Goal: Information Seeking & Learning: Learn about a topic

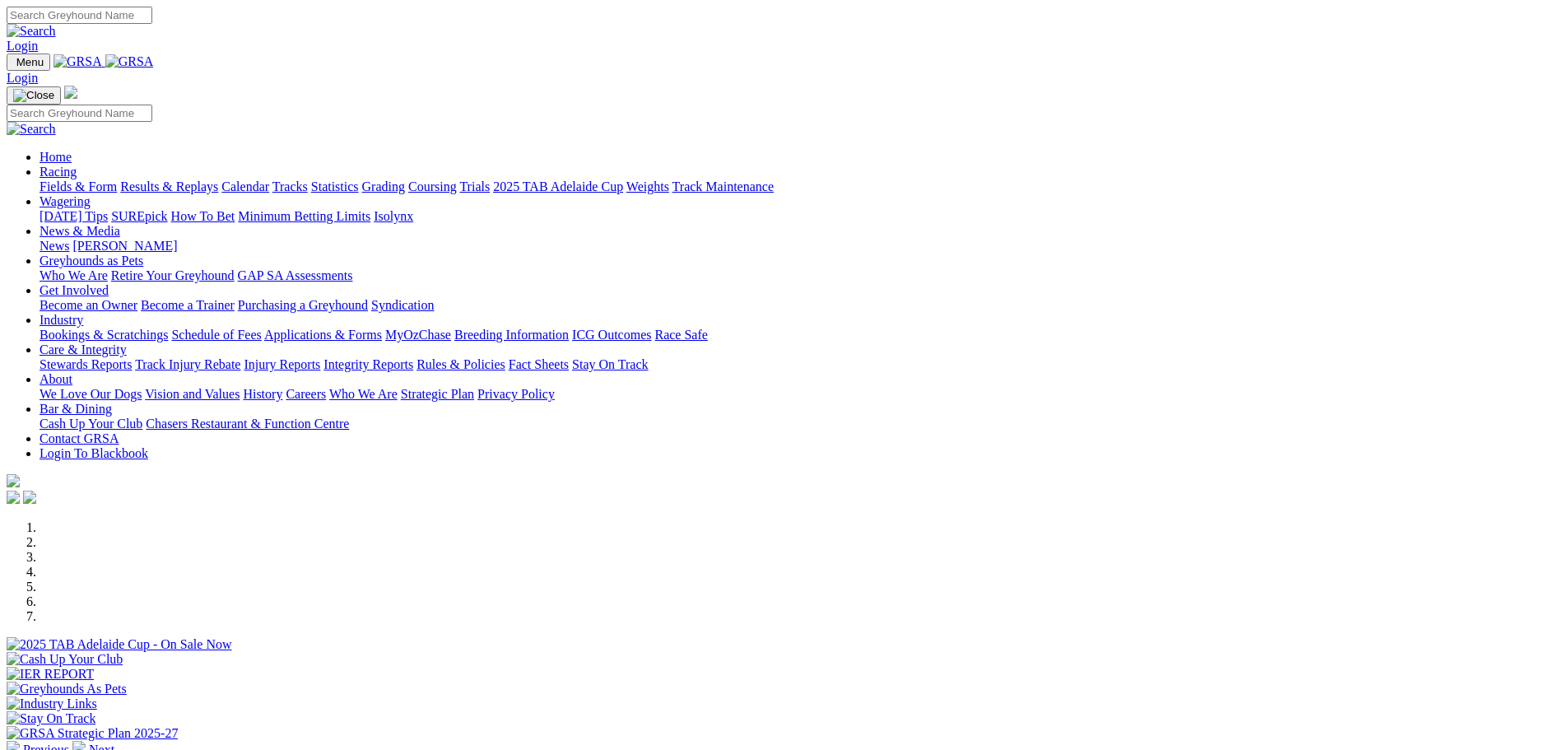
scroll to position [329, 0]
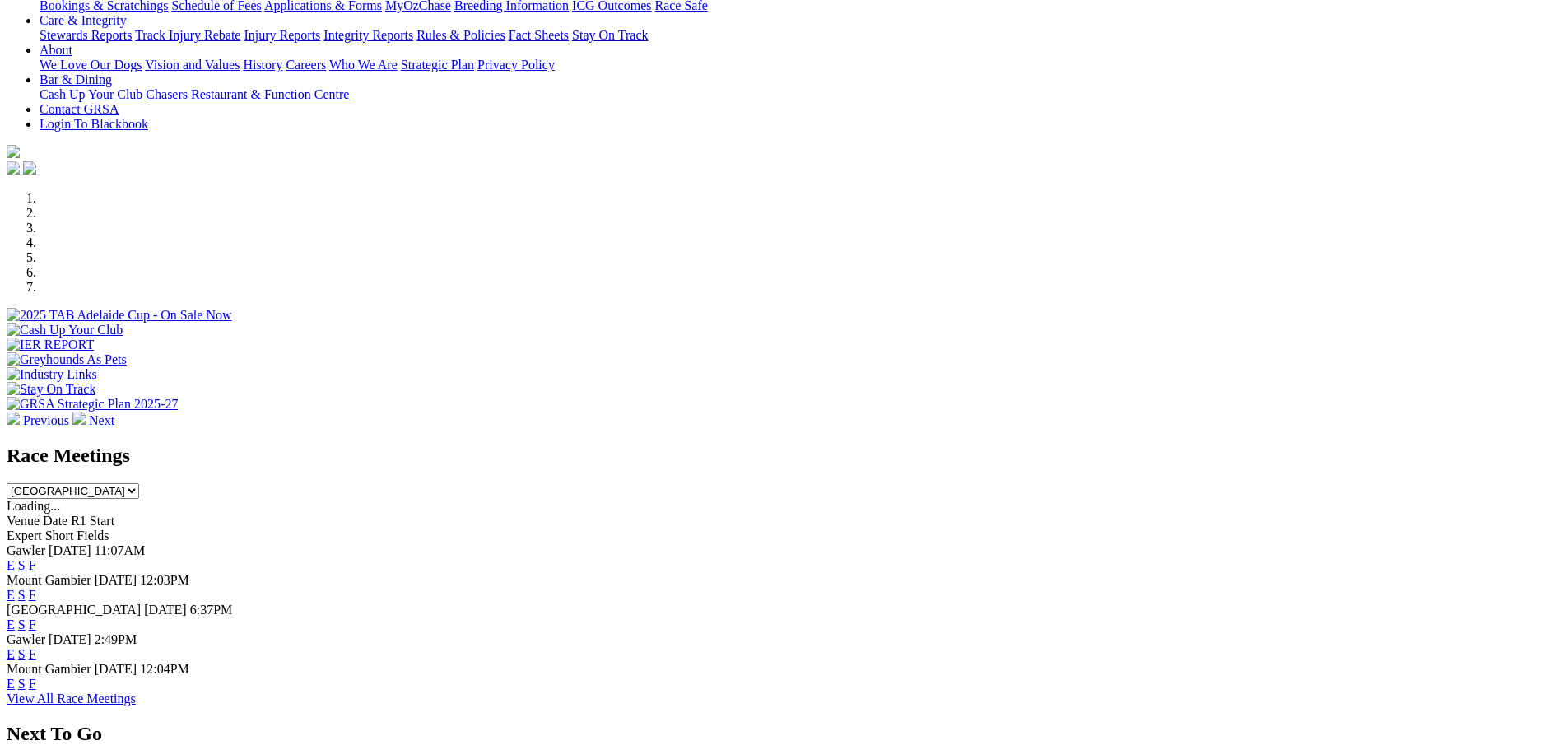
click at [37, 617] on link "F" at bounding box center [32, 624] width 7 height 14
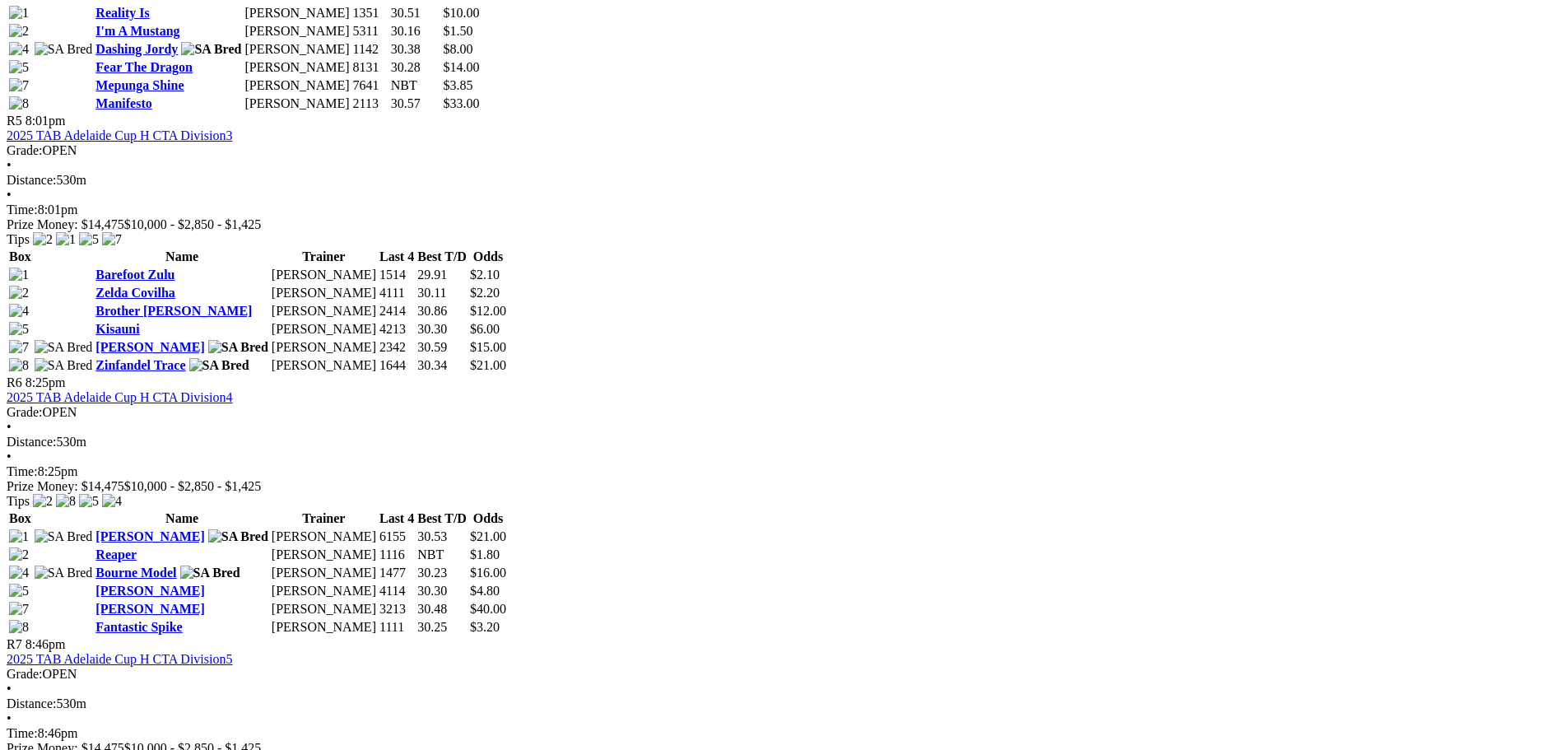
scroll to position [1646, 0]
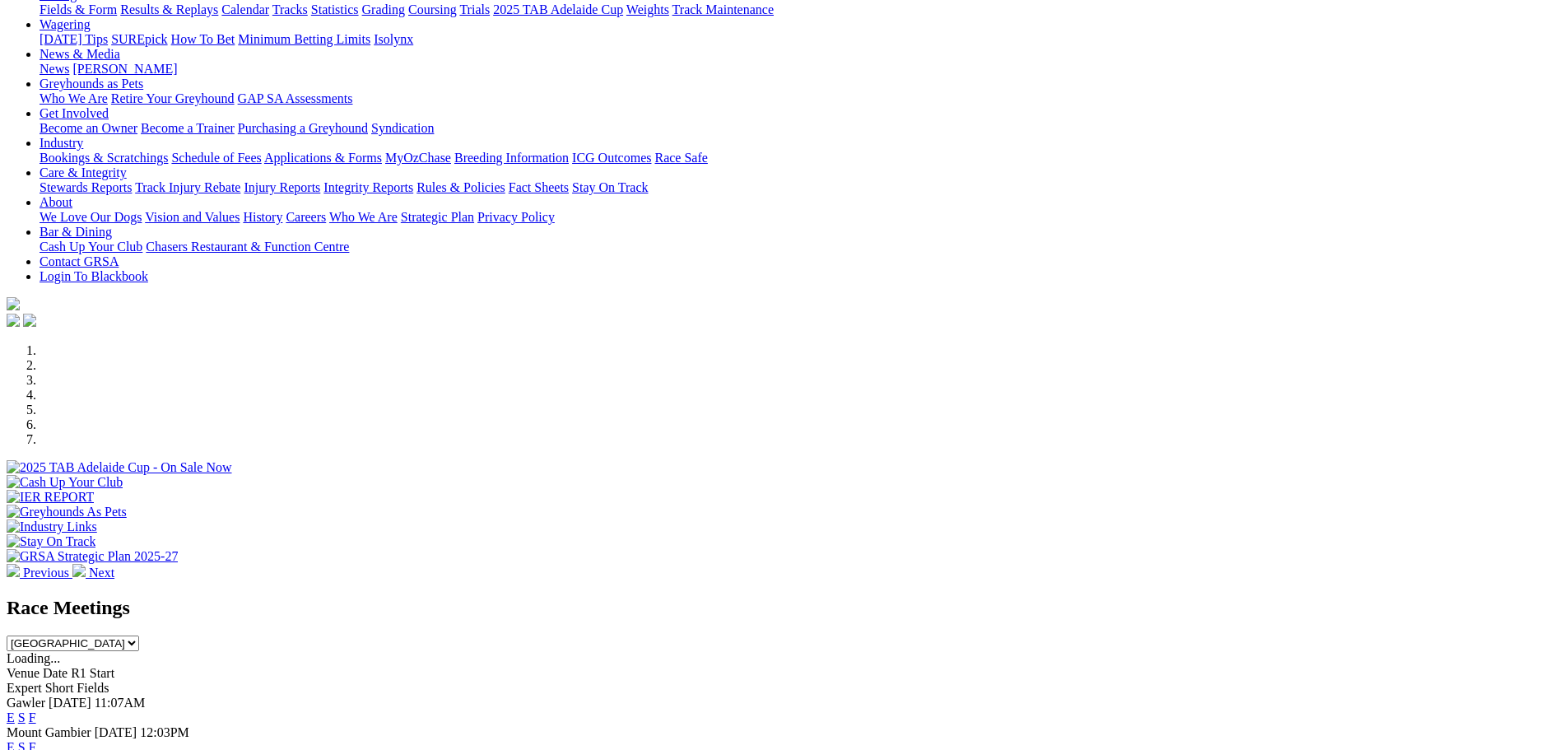
scroll to position [412, 0]
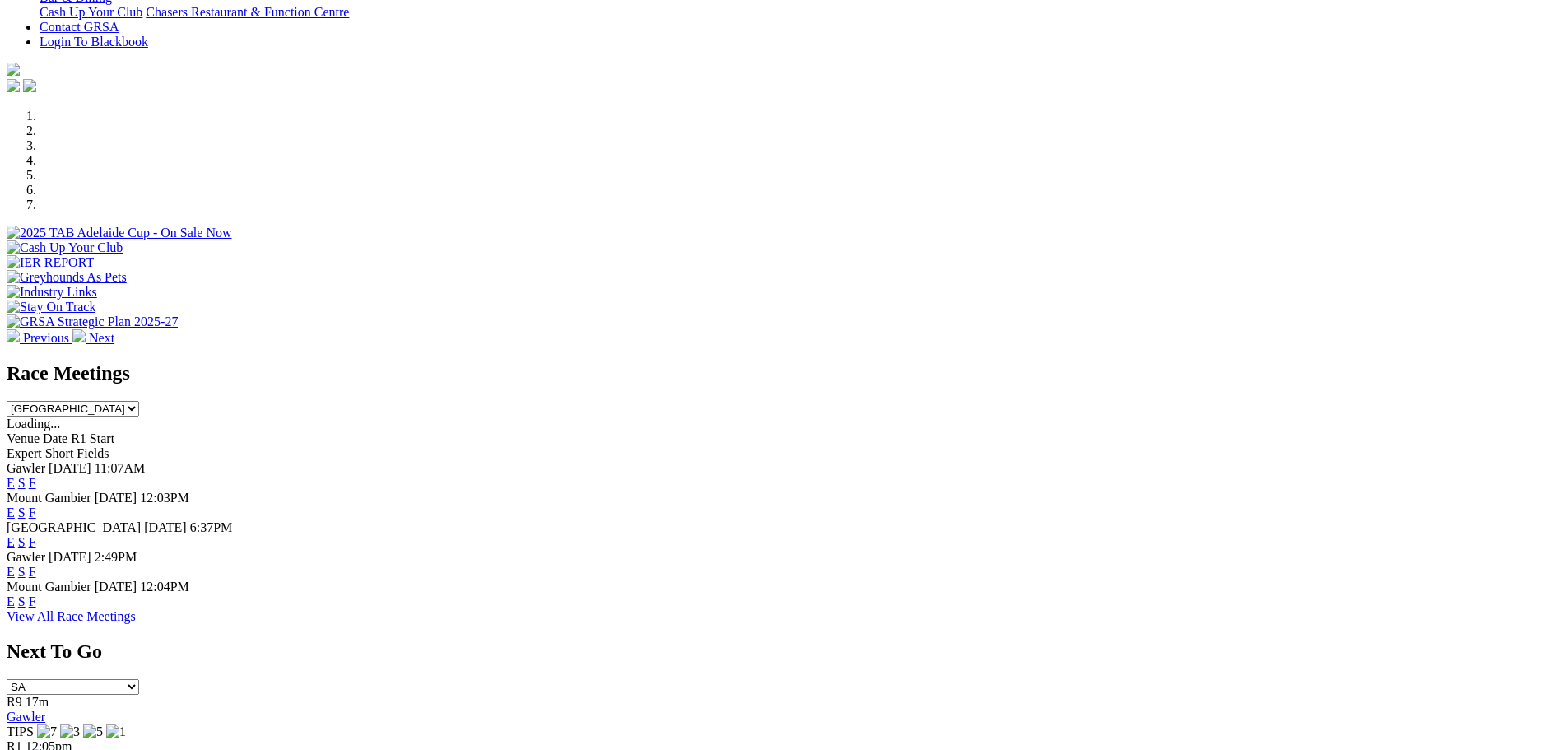
click at [37, 535] on link "F" at bounding box center [32, 542] width 7 height 14
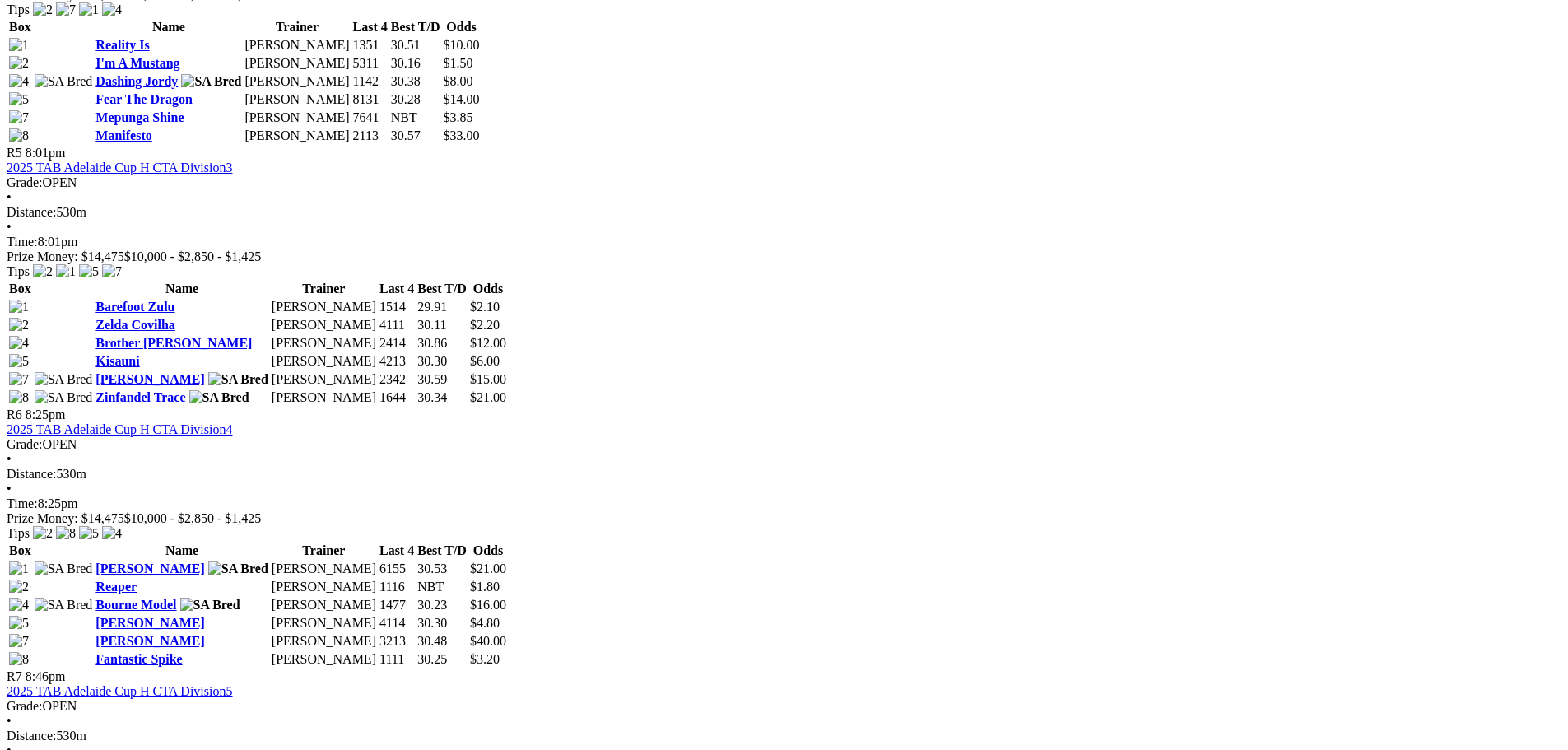
scroll to position [1399, 0]
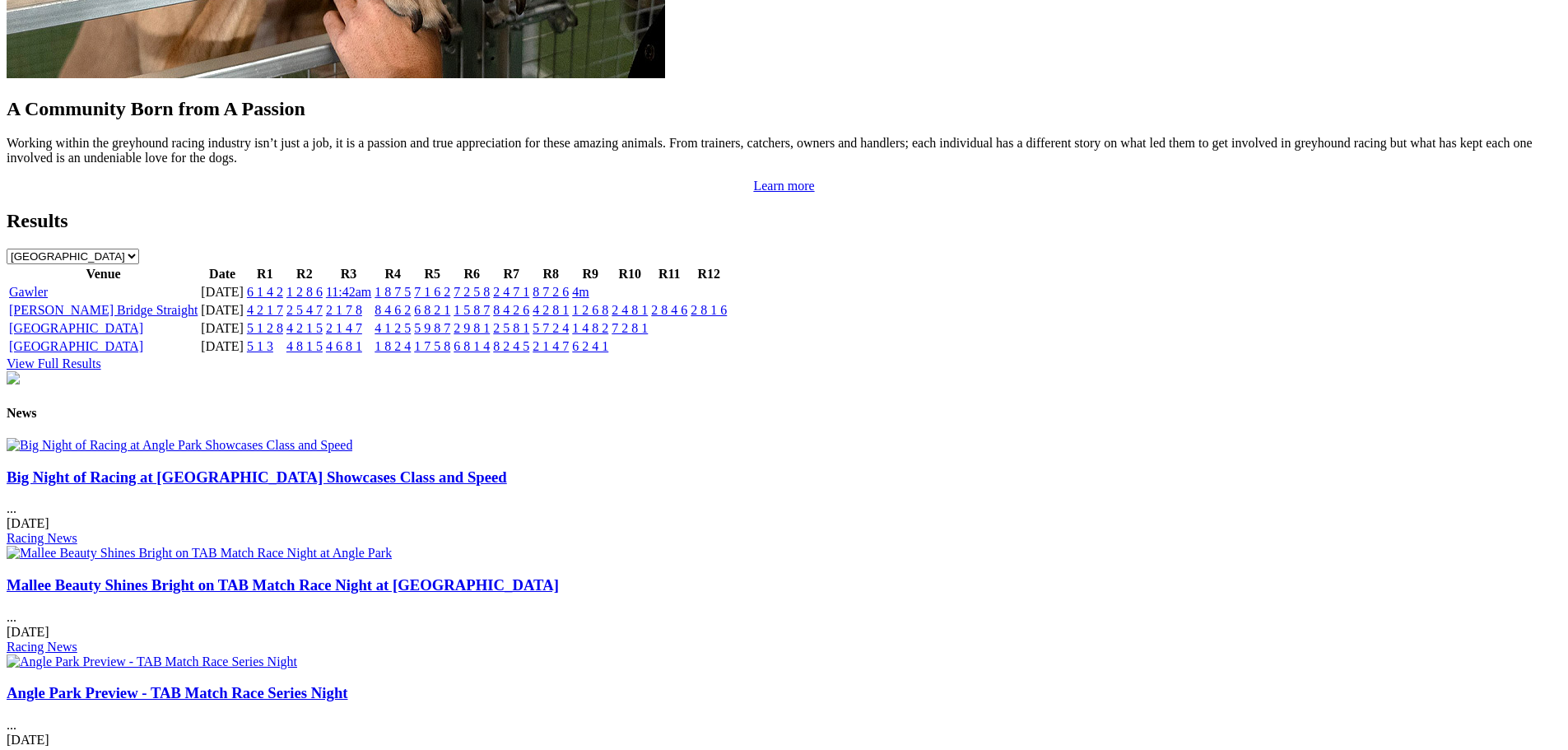
scroll to position [1892, 0]
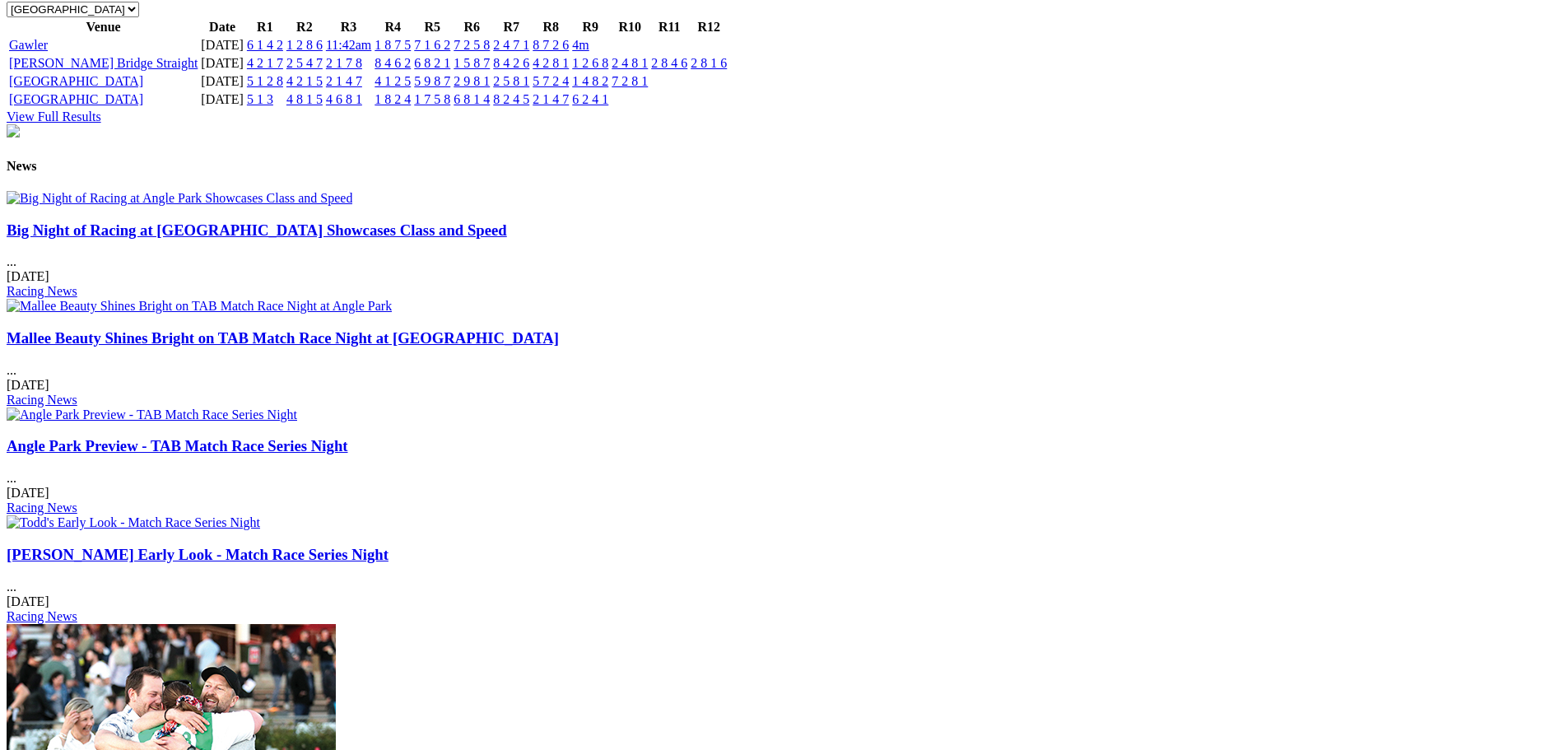
click at [891, 485] on div "[DATE] Racing News" at bounding box center [784, 500] width 1556 height 30
click at [349, 437] on link "Angle Park Preview - TAB Match Race Series Night" at bounding box center [178, 446] width 342 height 17
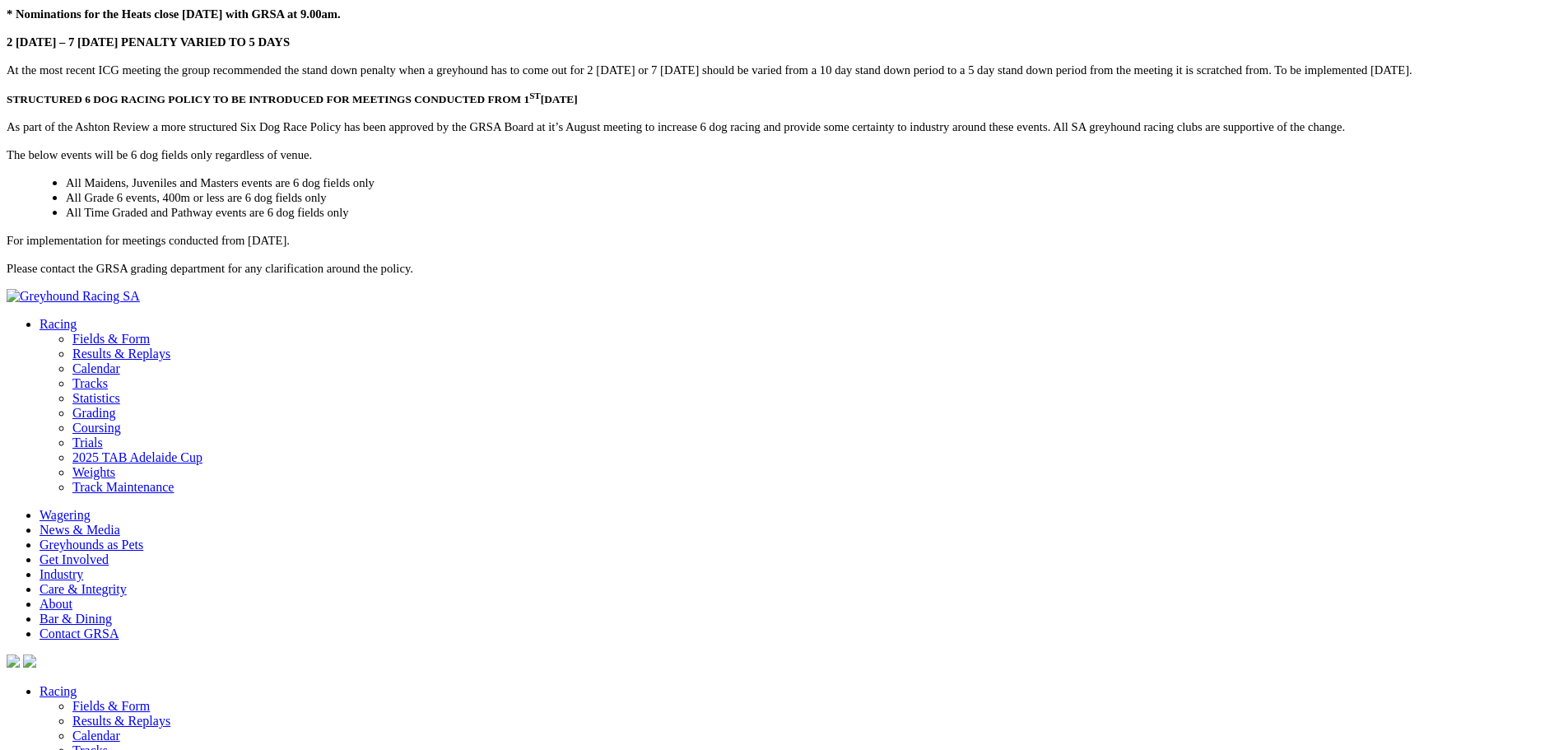
scroll to position [4099, 0]
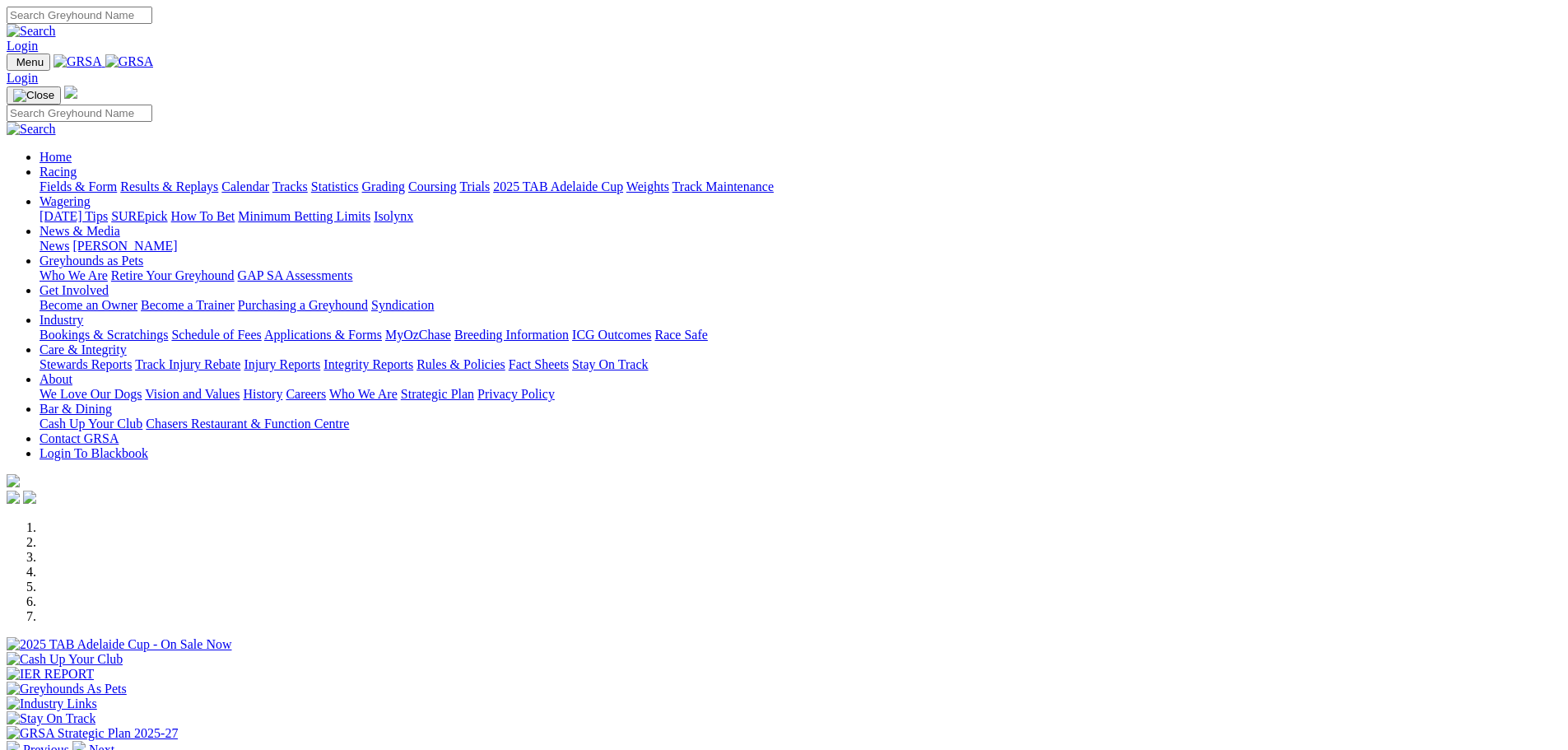
scroll to position [1895, 0]
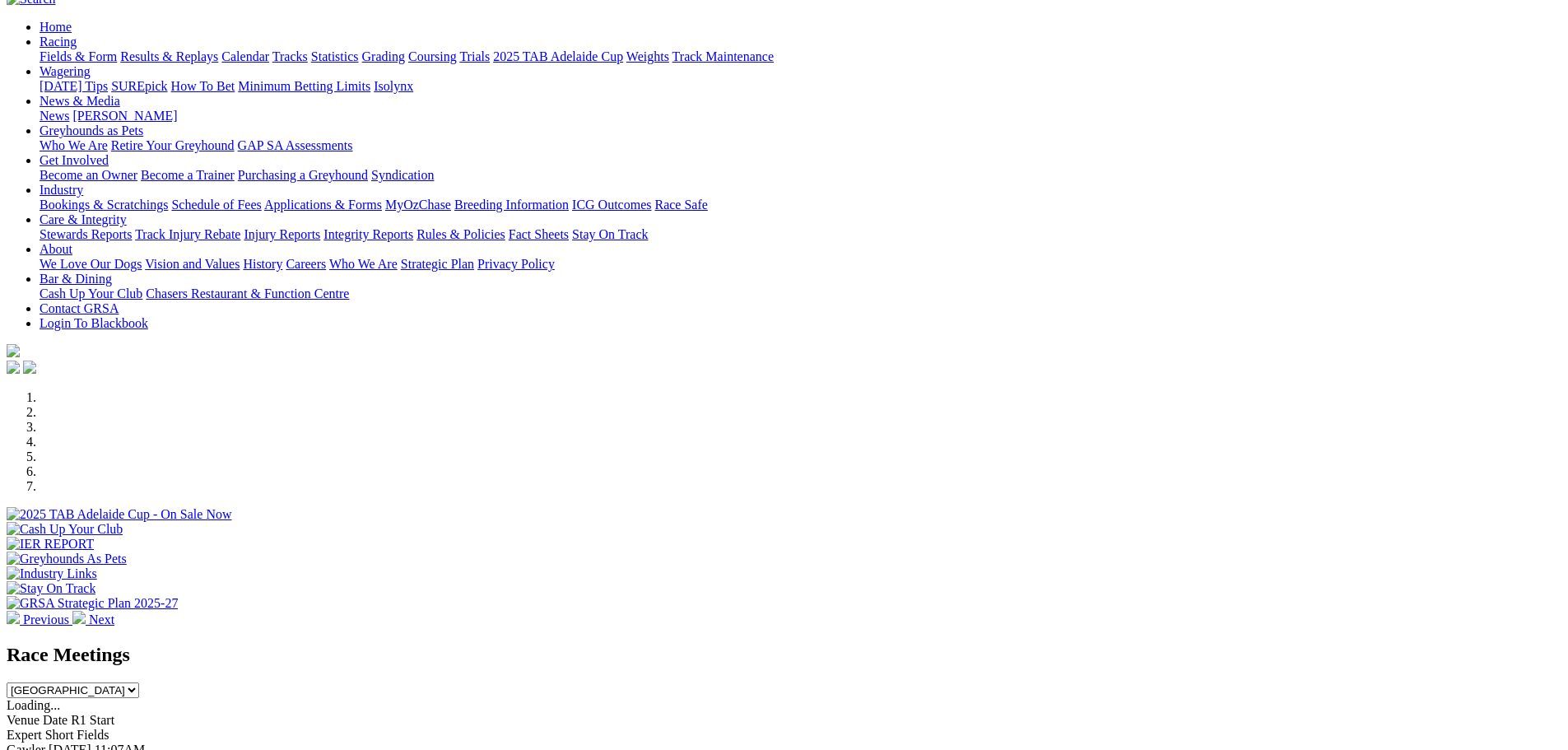
scroll to position [494, 0]
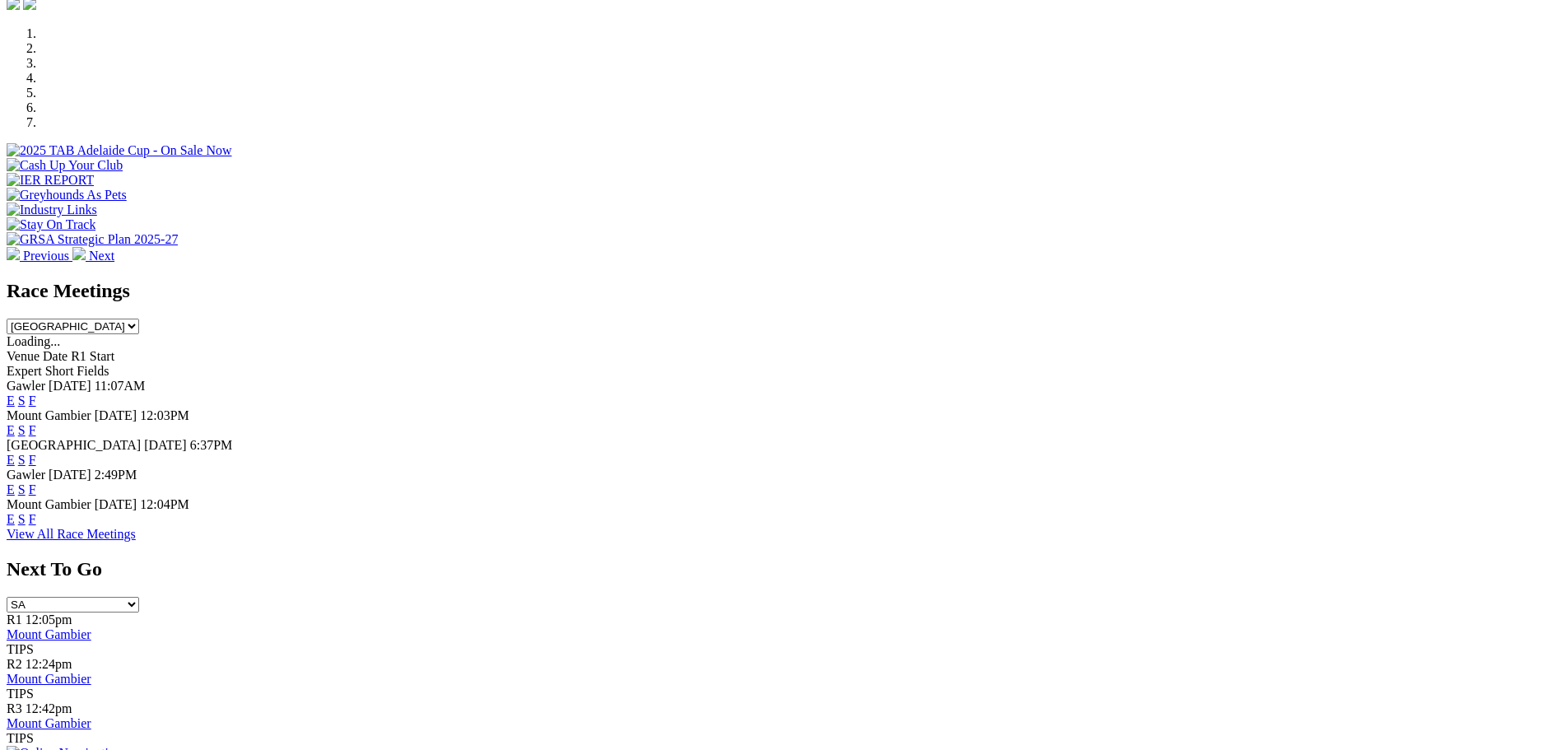
click at [37, 423] on link "F" at bounding box center [32, 430] width 7 height 14
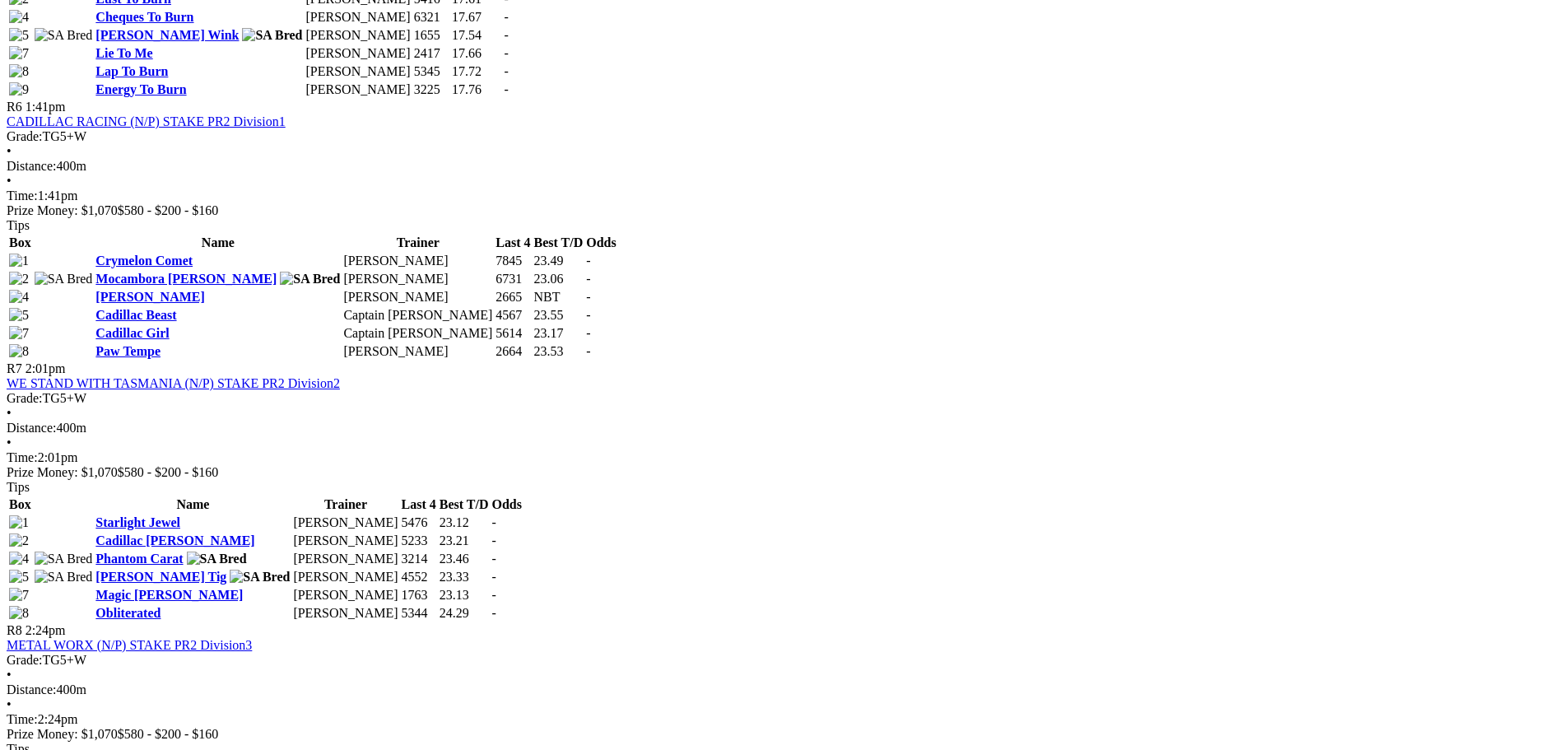
scroll to position [2222, 0]
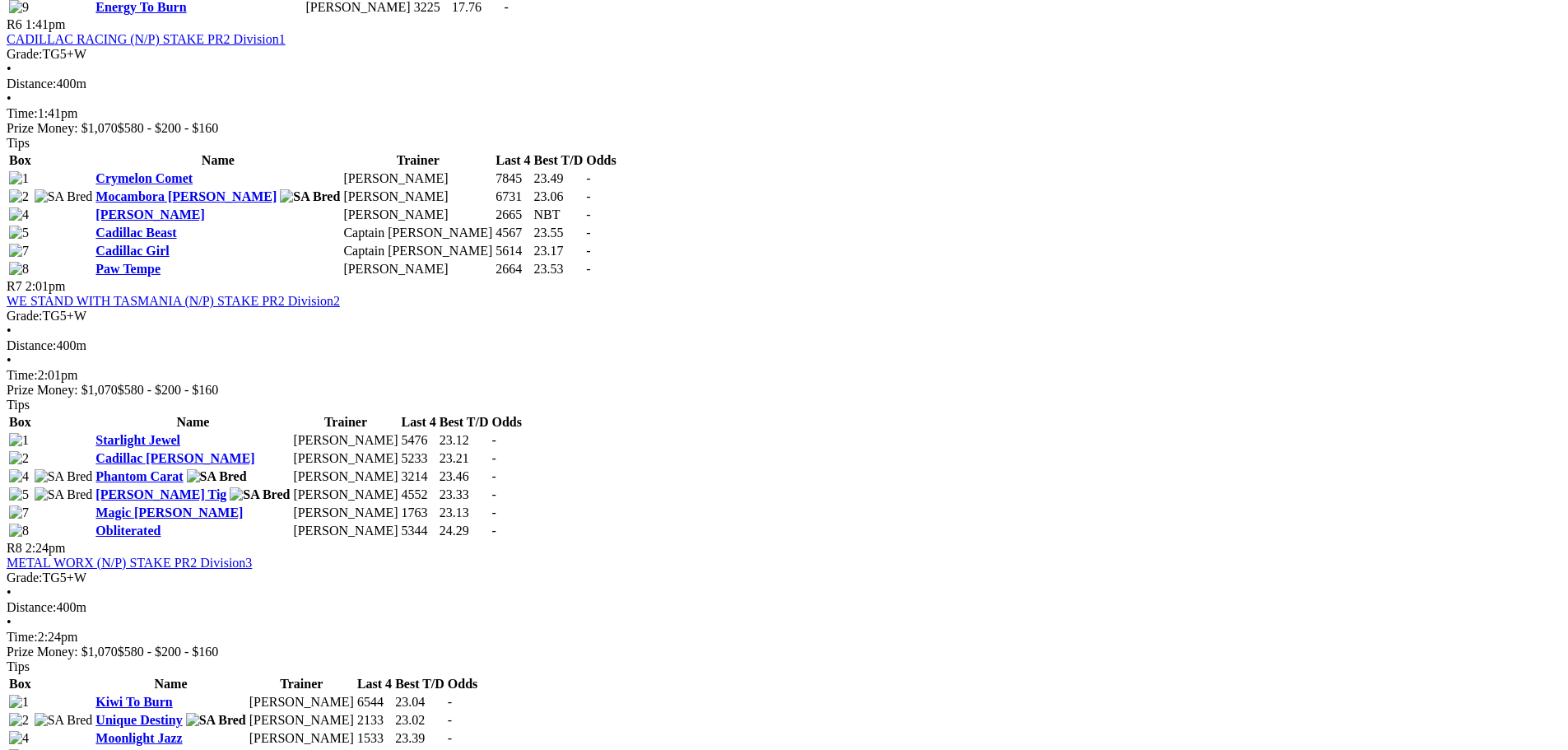
drag, startPoint x: 730, startPoint y: 204, endPoint x: 711, endPoint y: 336, distance: 133.4
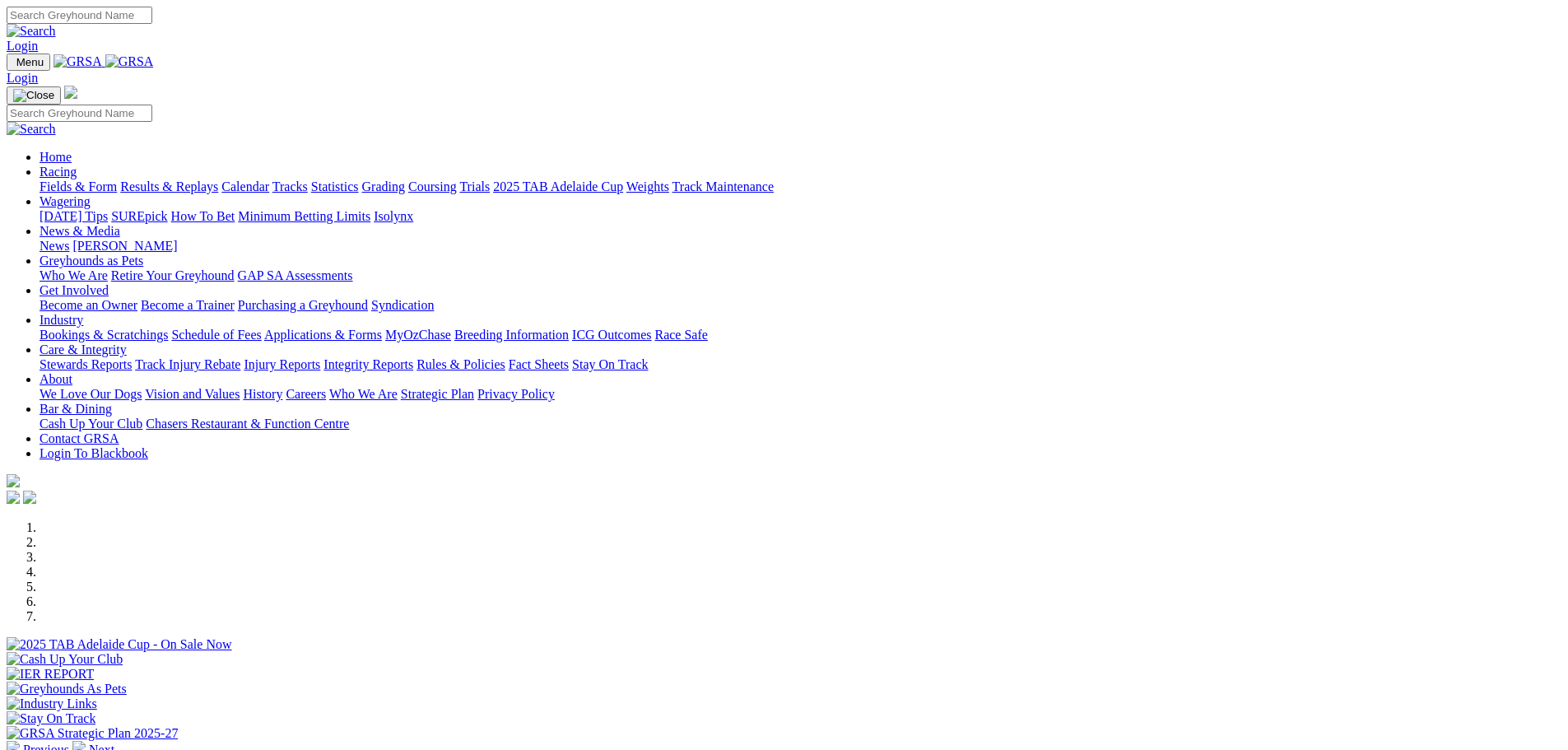
scroll to position [494, 0]
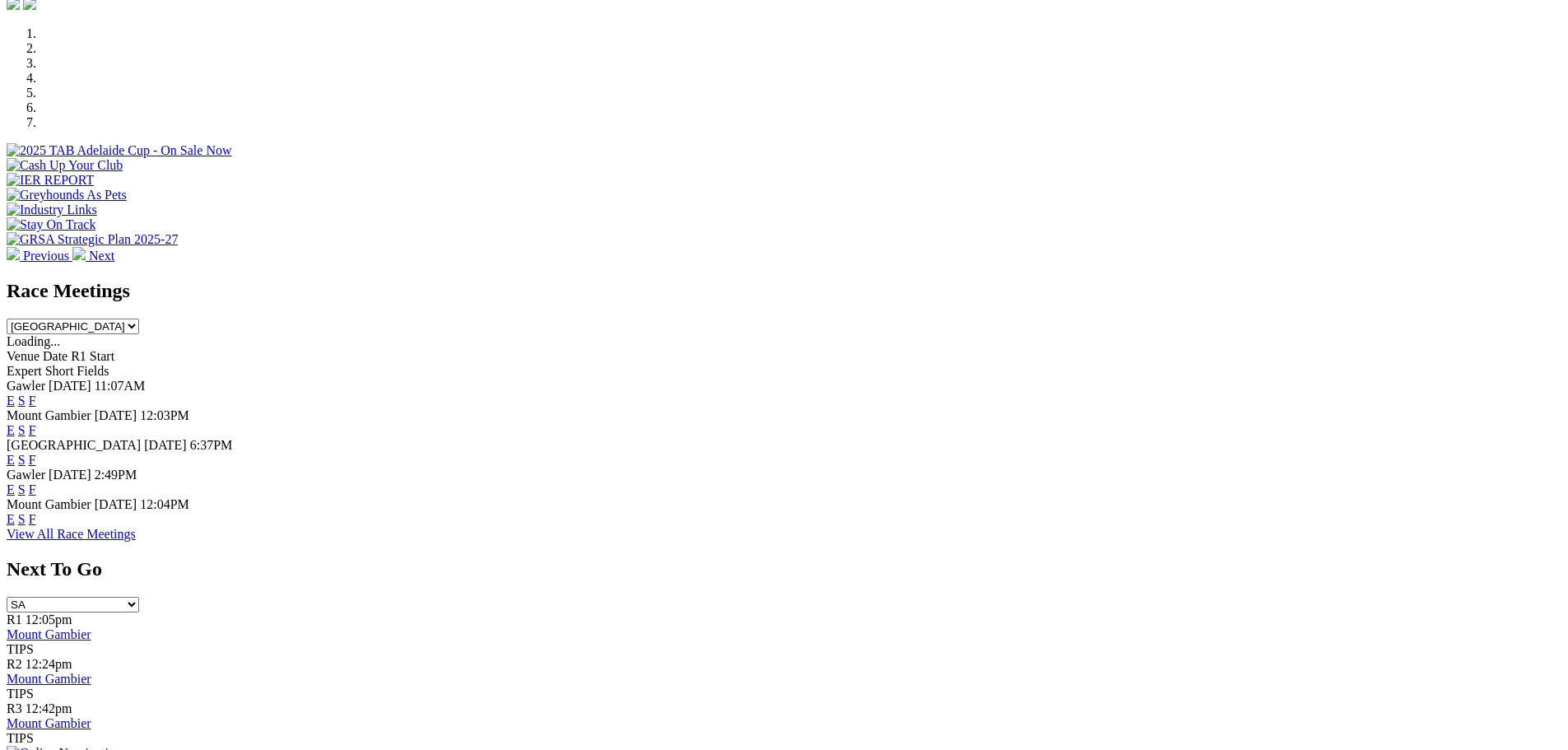
click at [37, 482] on link "F" at bounding box center [32, 489] width 7 height 14
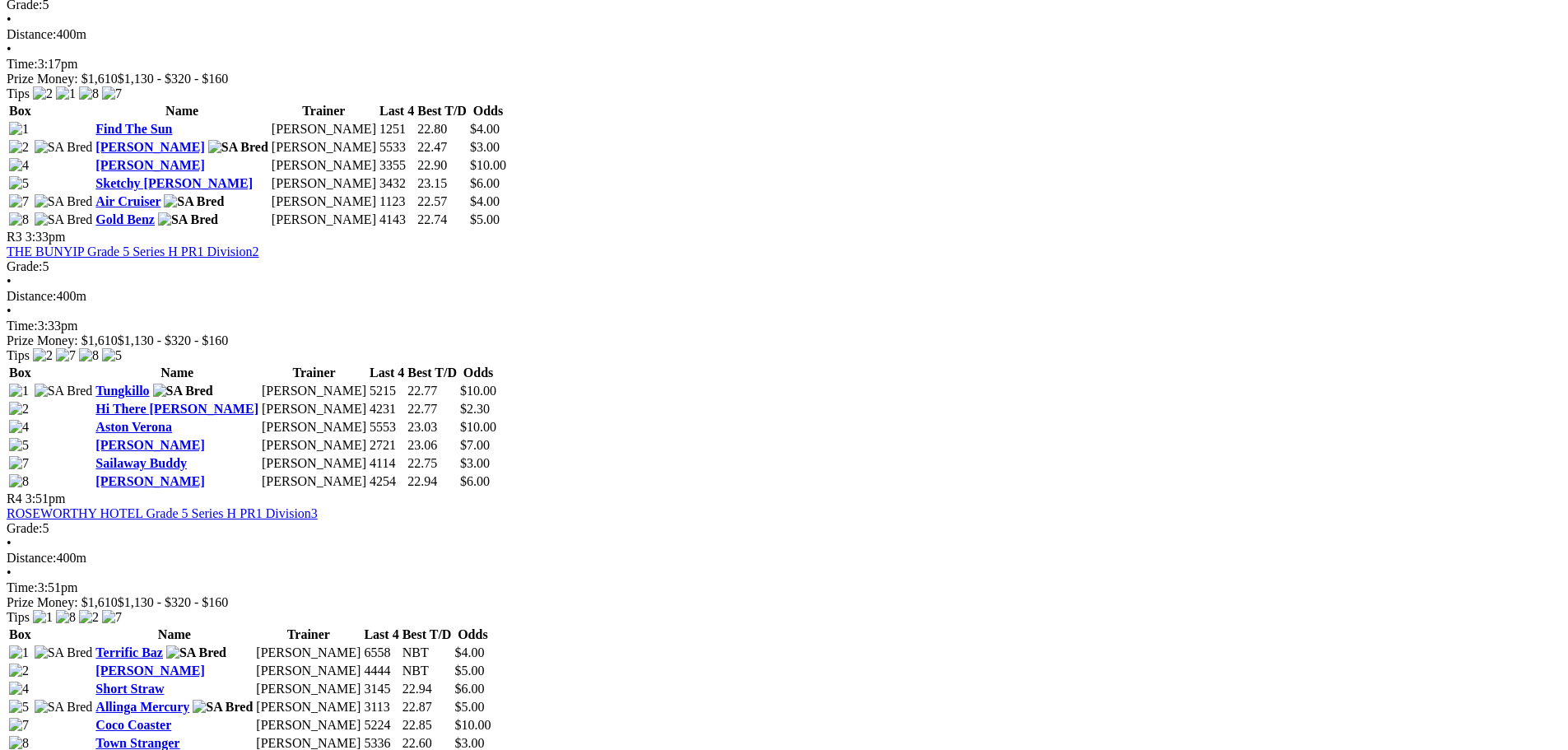
scroll to position [1399, 0]
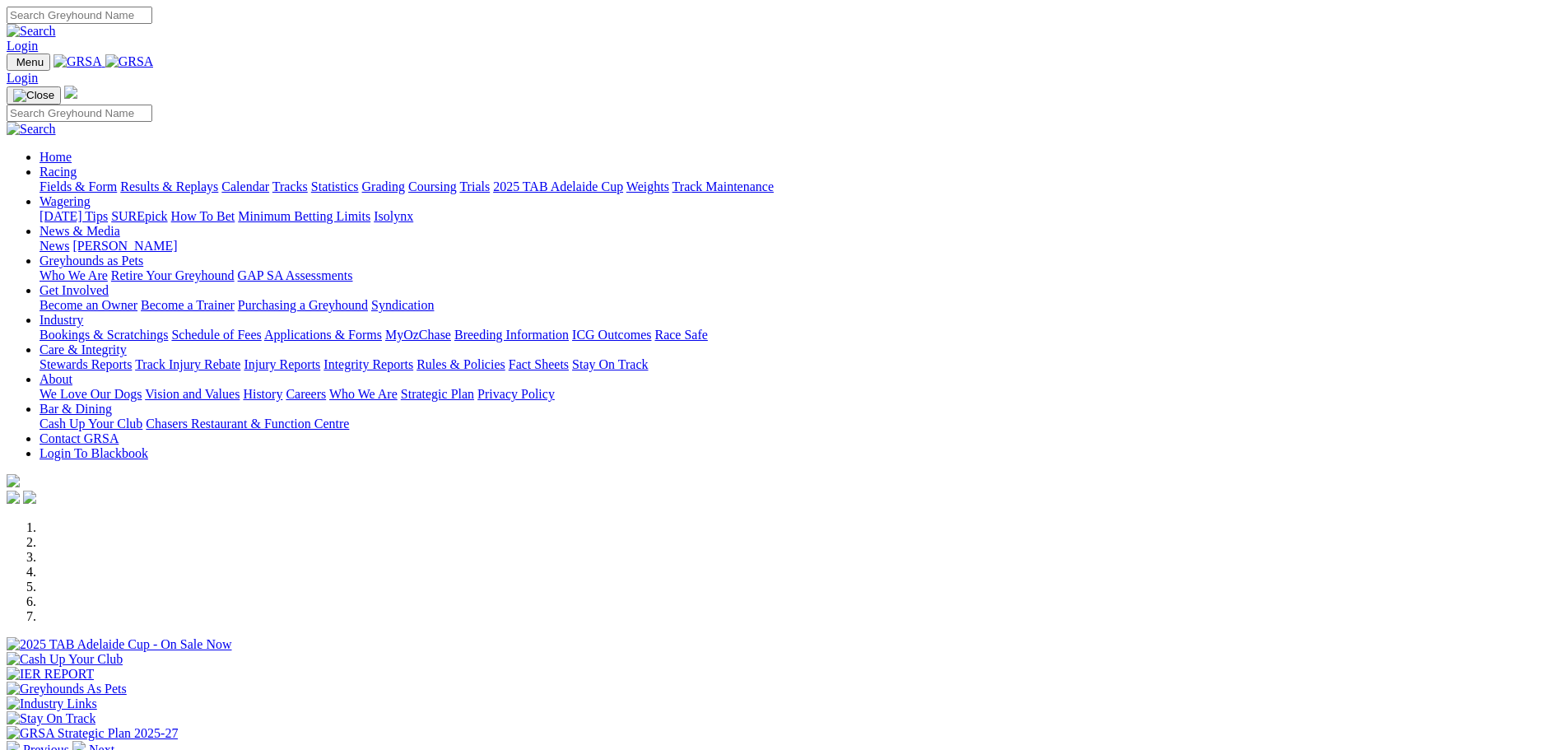
scroll to position [494, 0]
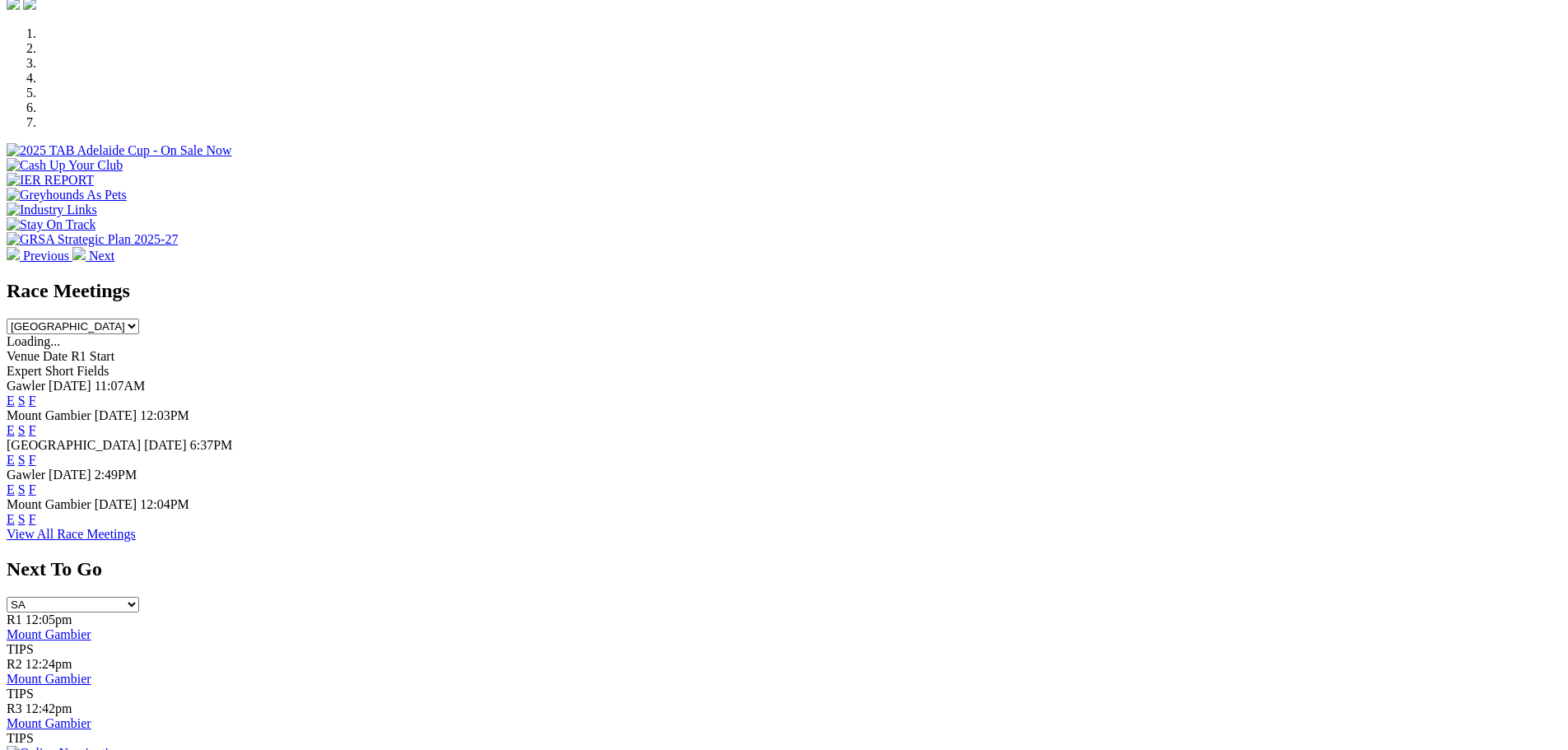
click at [37, 452] on link "F" at bounding box center [32, 459] width 7 height 14
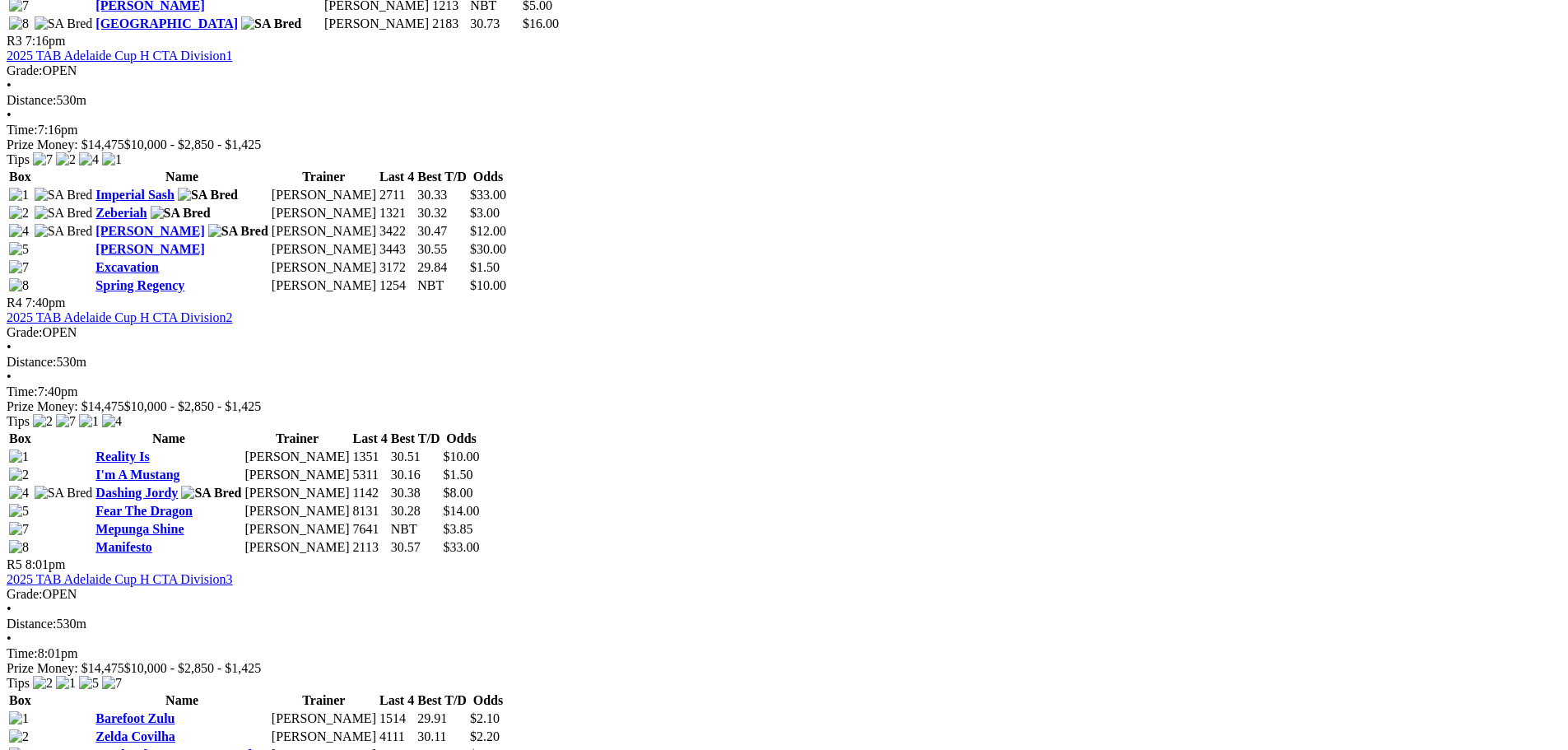
scroll to position [1481, 0]
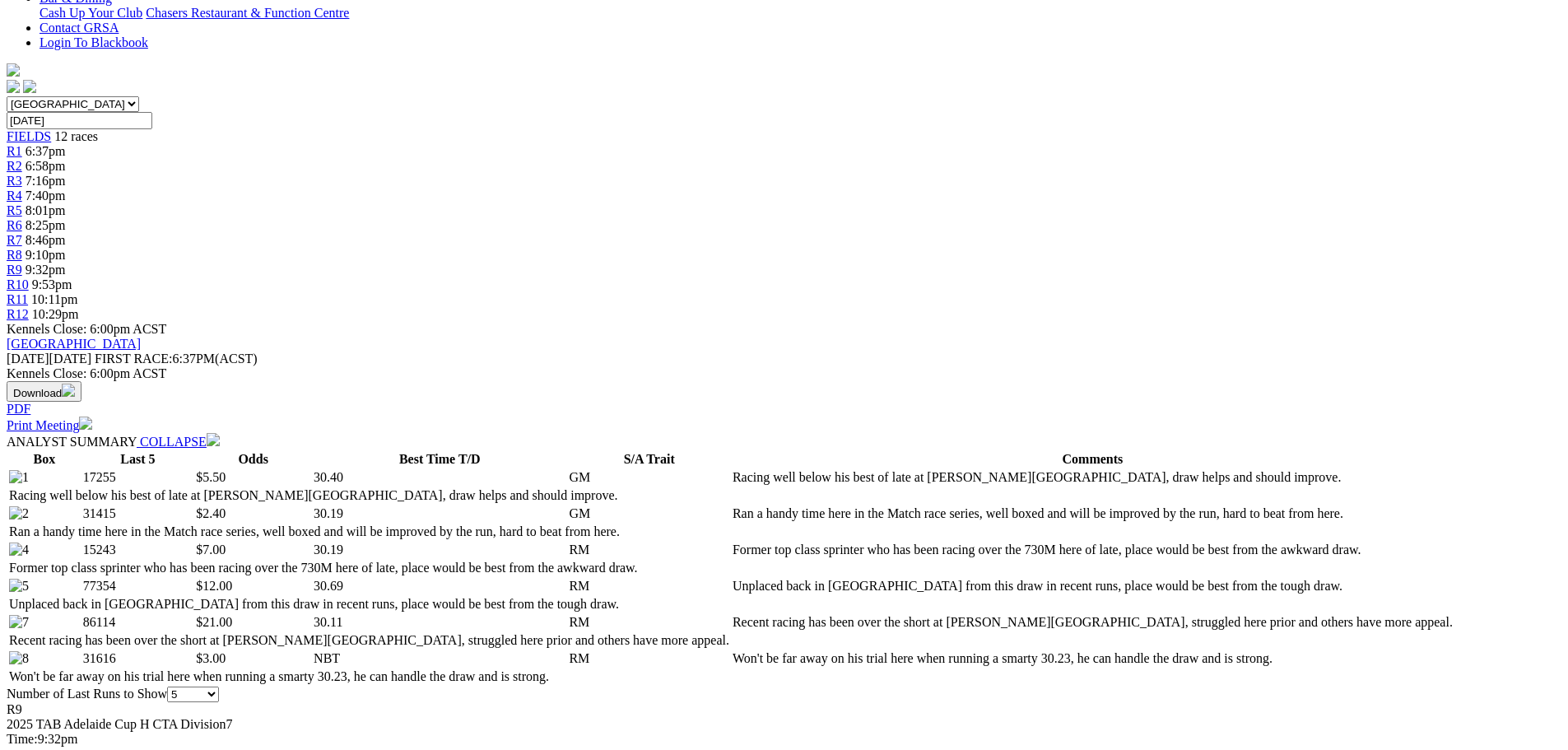
scroll to position [412, 0]
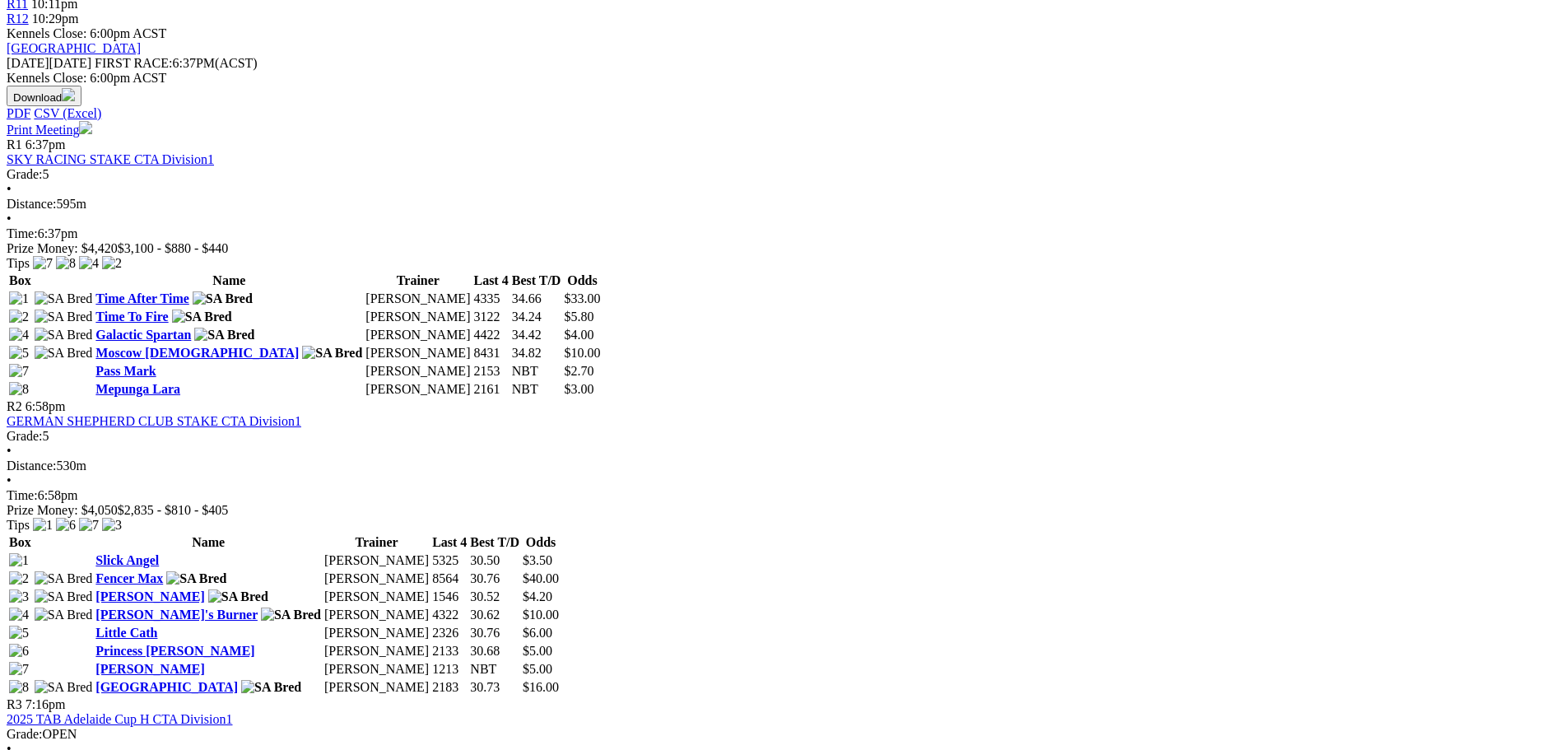
scroll to position [741, 0]
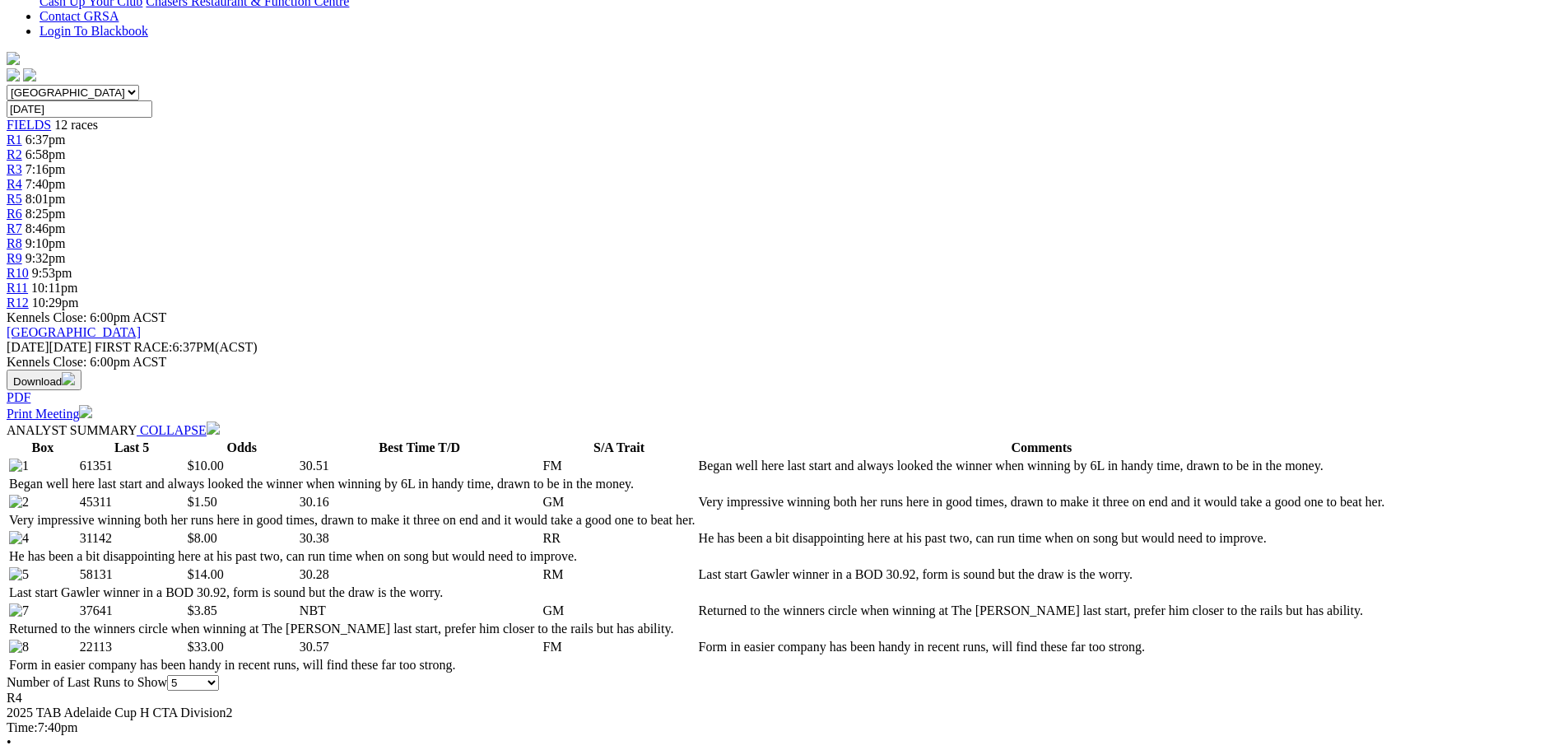
scroll to position [412, 0]
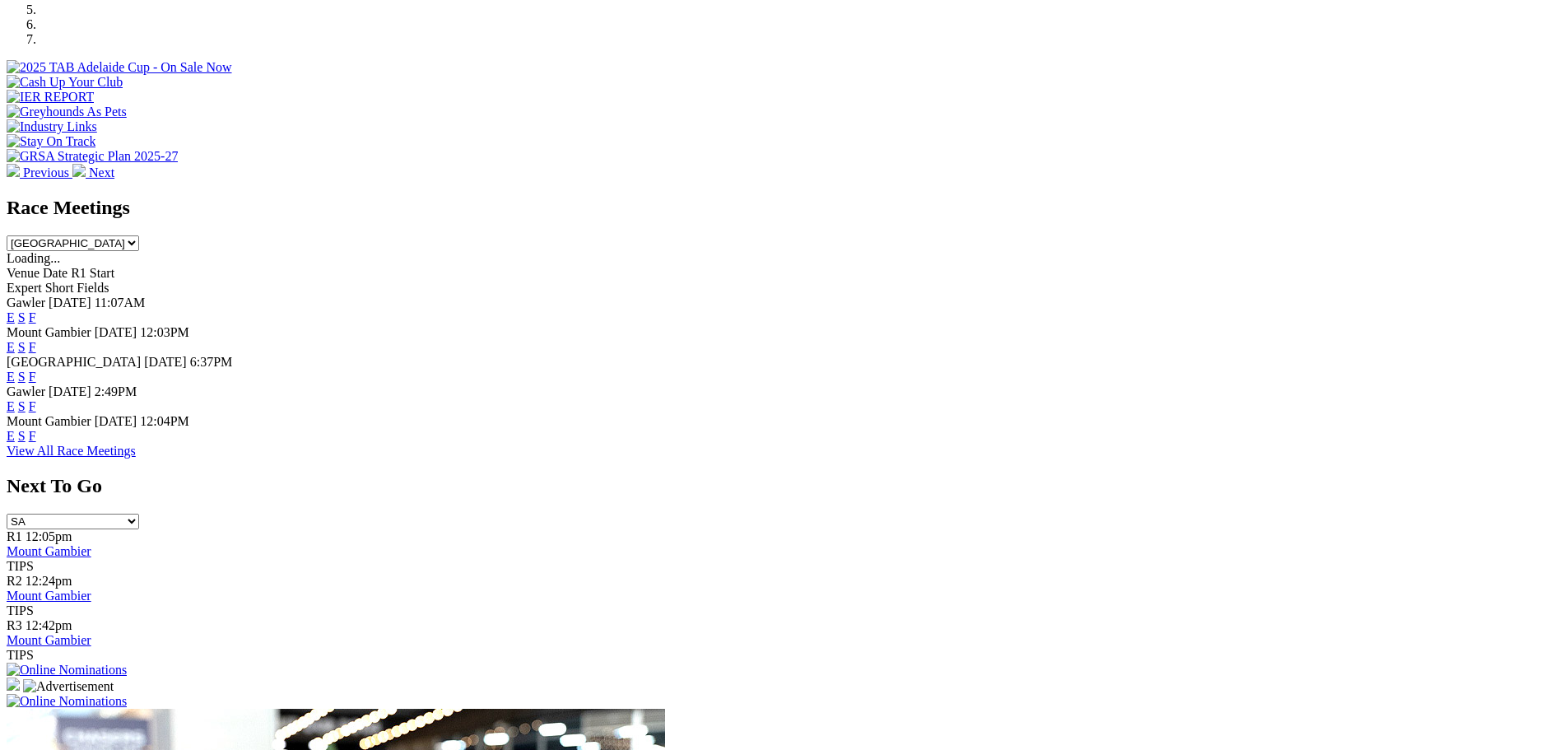
scroll to position [576, 0]
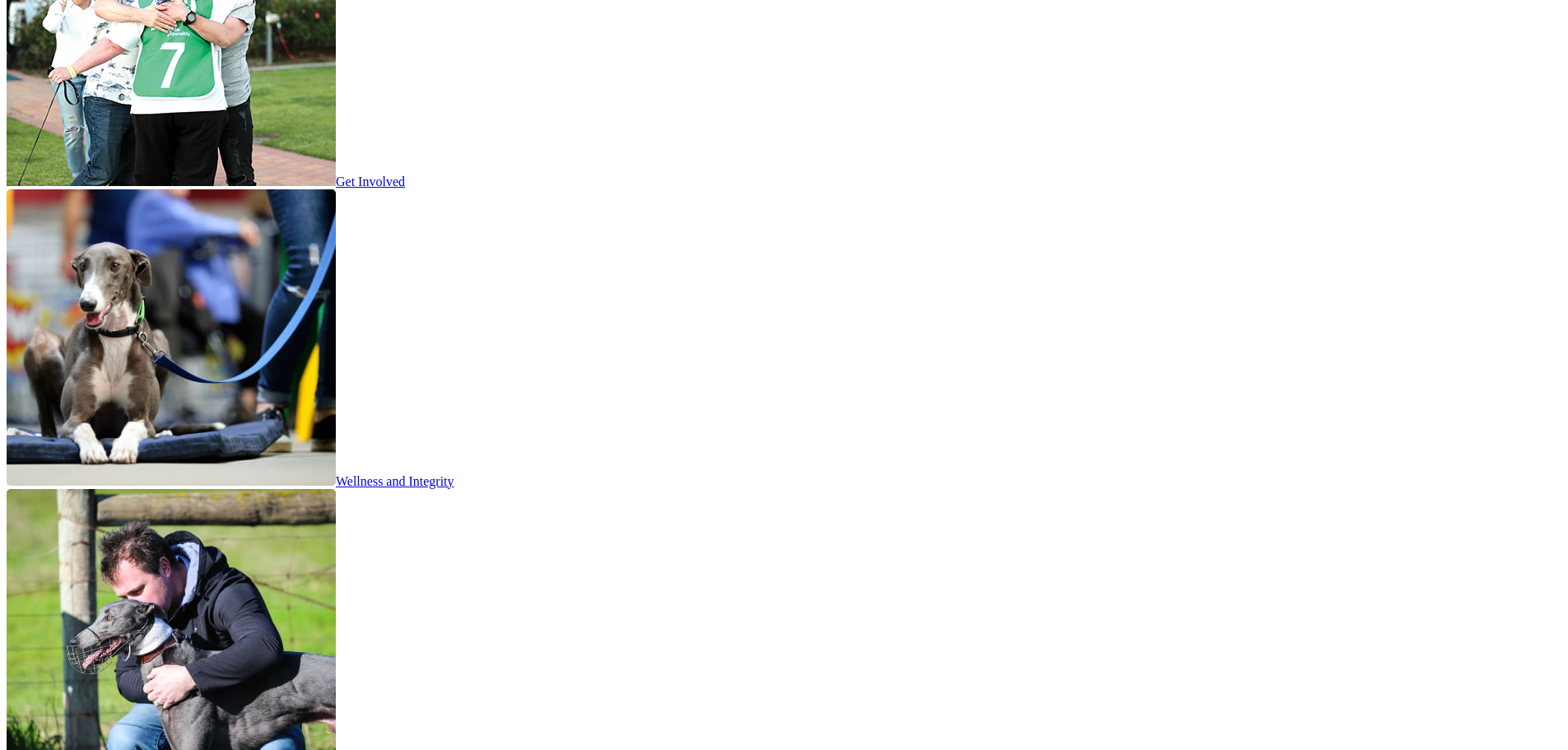
scroll to position [2633, 0]
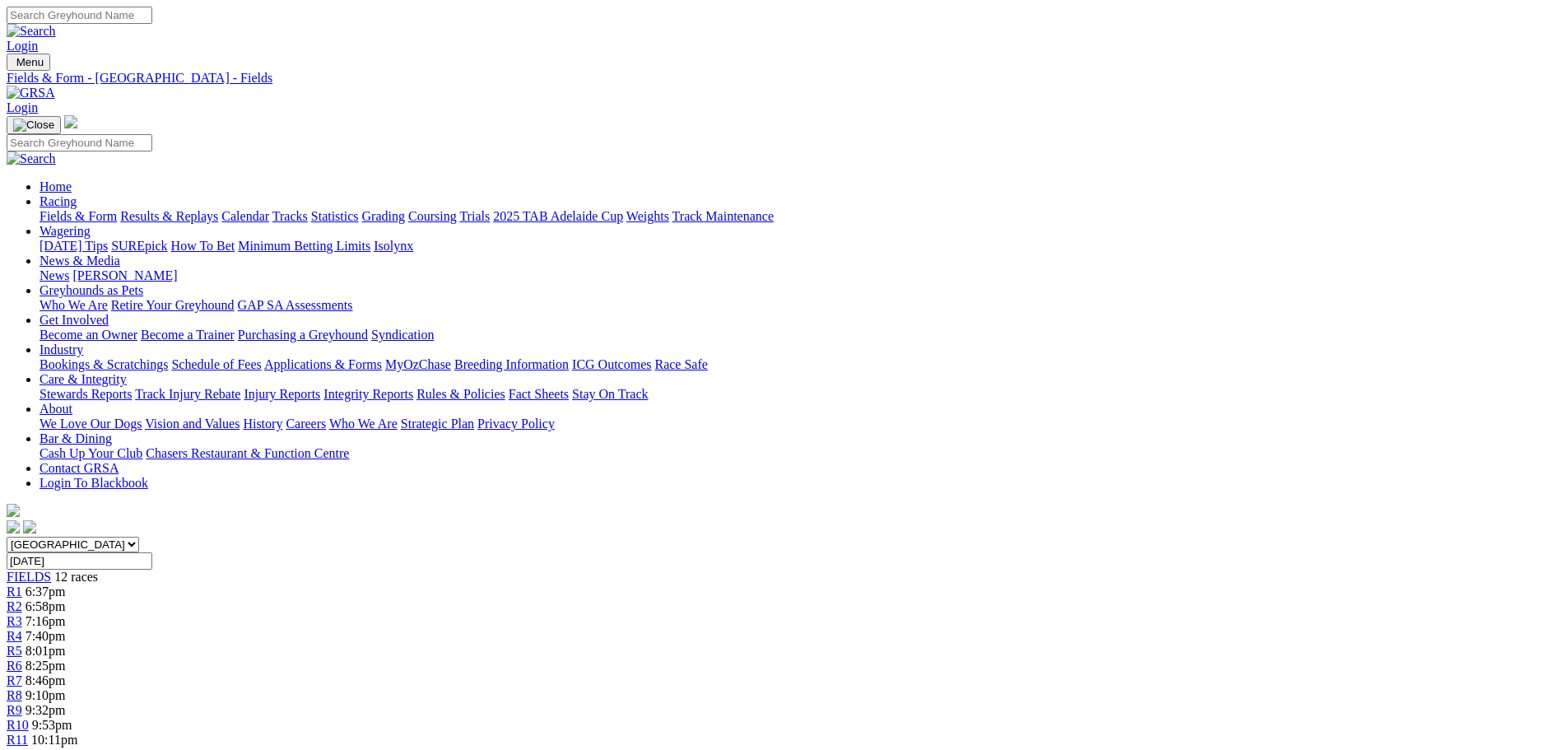
scroll to position [1399, 0]
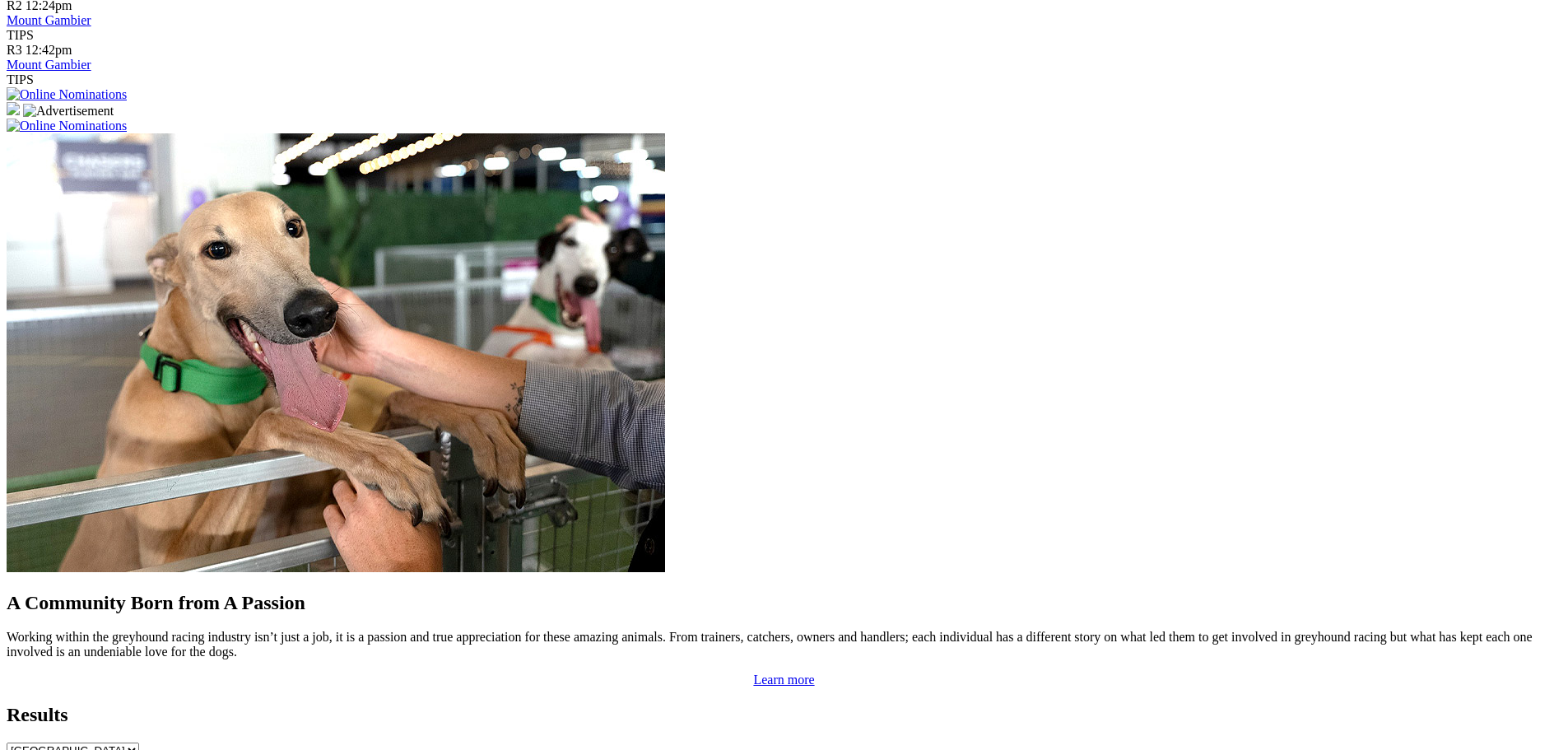
scroll to position [1317, 0]
